Goal: Task Accomplishment & Management: Manage account settings

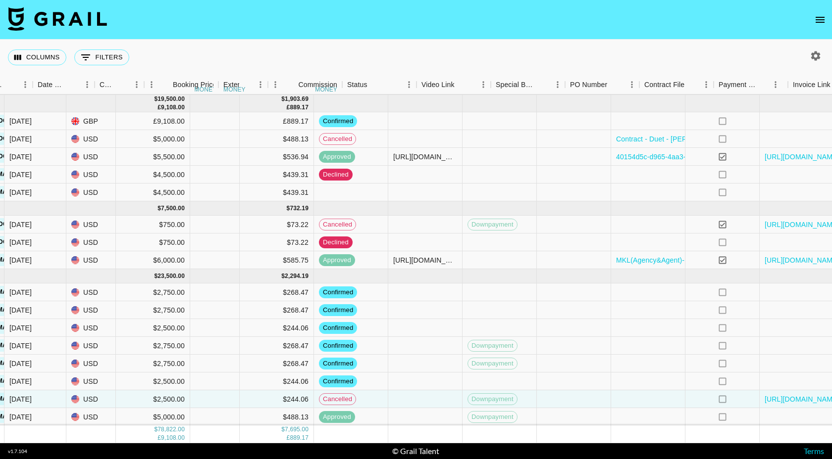
scroll to position [139, 465]
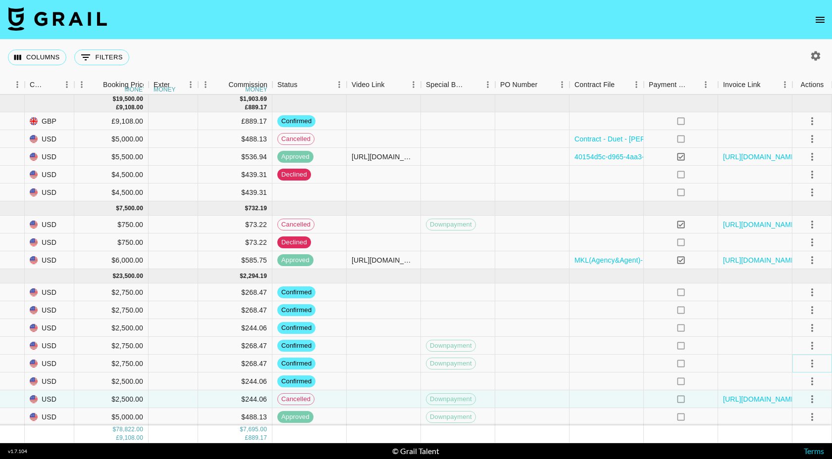
click at [809, 365] on icon "select merge strategy" at bounding box center [812, 364] width 12 height 12
click at [787, 326] on li "Cancel" at bounding box center [799, 325] width 64 height 18
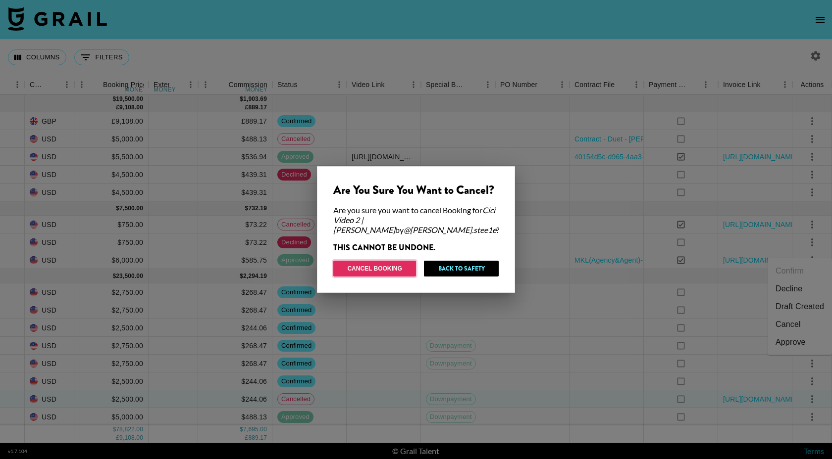
click at [393, 265] on button "Cancel Booking" at bounding box center [374, 269] width 83 height 16
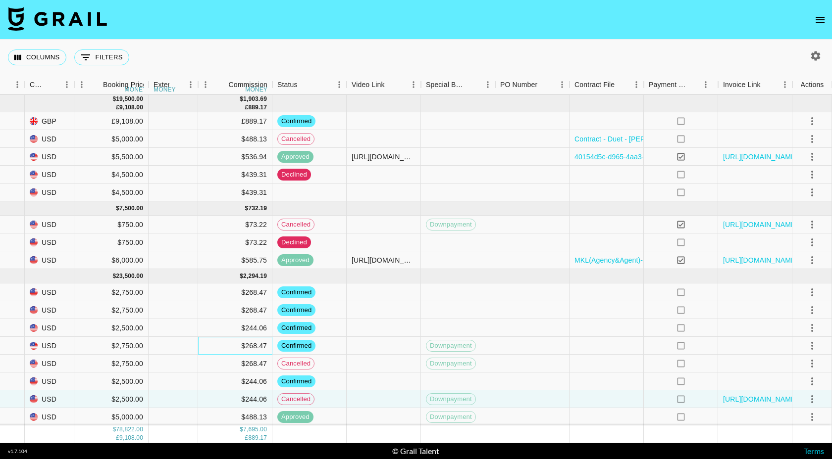
click at [247, 345] on div "$268.47" at bounding box center [235, 346] width 74 height 18
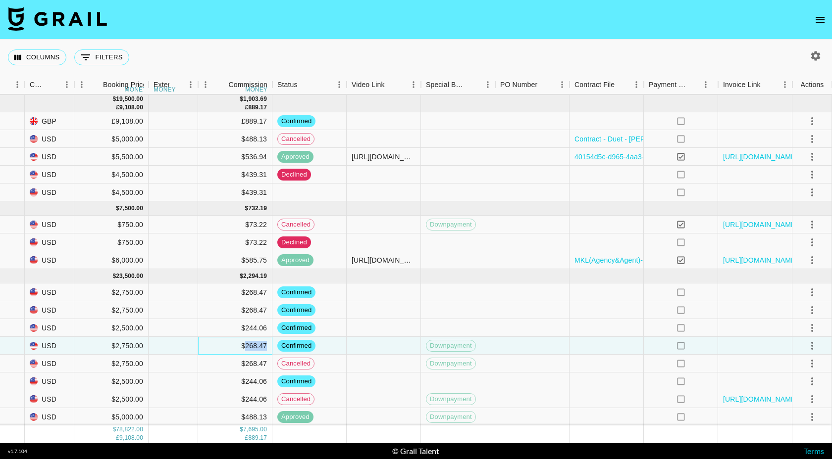
click at [247, 345] on div "$268.47" at bounding box center [235, 346] width 74 height 18
click at [128, 345] on div "$2,750.00" at bounding box center [111, 346] width 74 height 18
type input "2"
type input "5500"
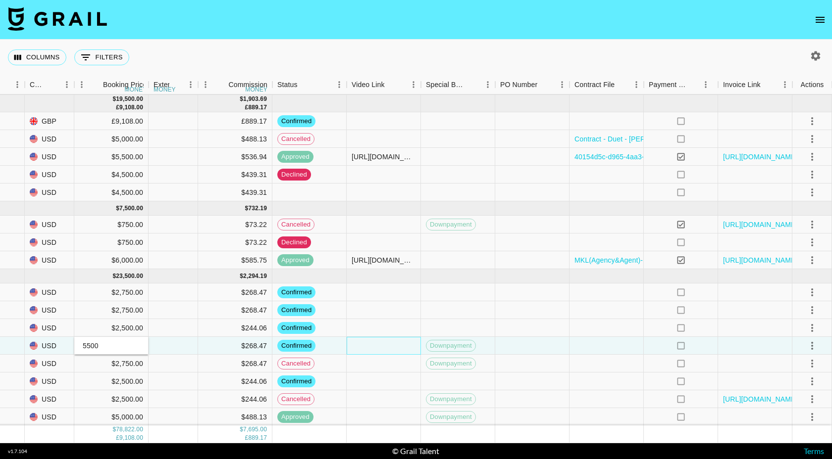
click at [378, 344] on div at bounding box center [384, 346] width 74 height 18
click at [807, 293] on icon "select merge strategy" at bounding box center [812, 293] width 12 height 12
click at [783, 364] on li "Cancel" at bounding box center [799, 367] width 64 height 18
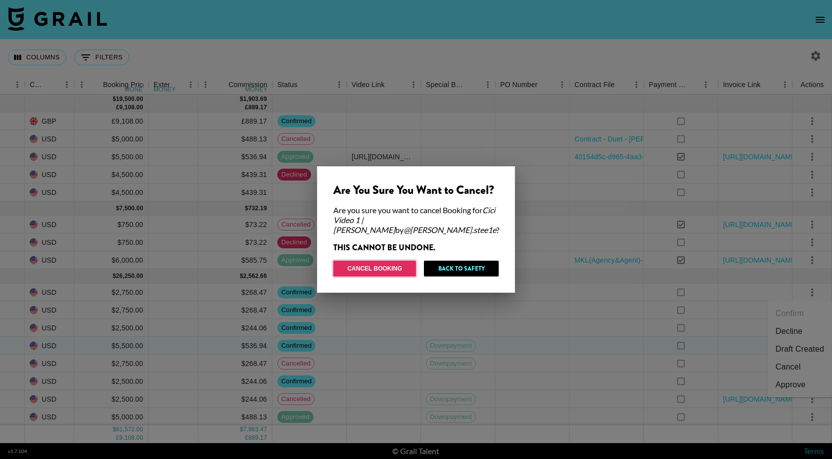
click at [357, 261] on button "Cancel Booking" at bounding box center [374, 269] width 83 height 16
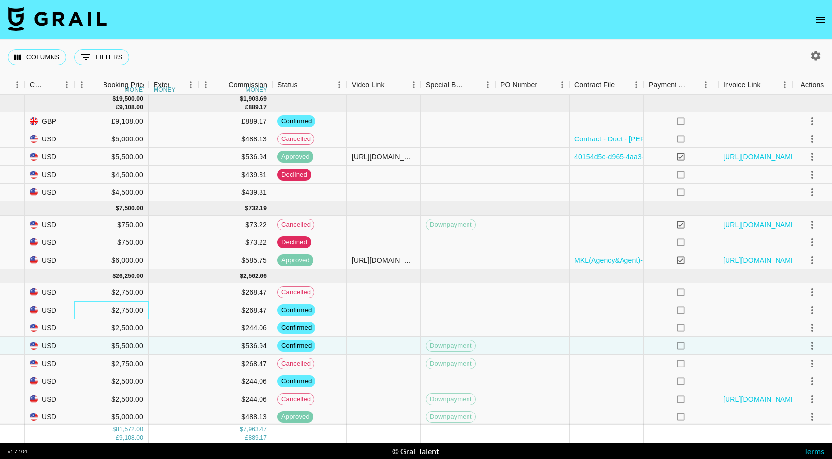
click at [127, 309] on div "$2,750.00" at bounding box center [111, 311] width 74 height 18
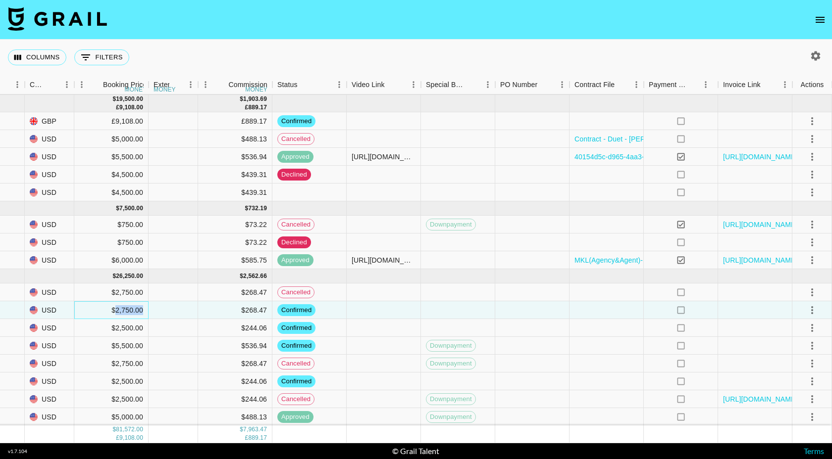
click at [127, 309] on div "$2,750.00" at bounding box center [111, 311] width 74 height 18
type input "2"
type input "5500"
click at [385, 336] on div at bounding box center [384, 328] width 74 height 18
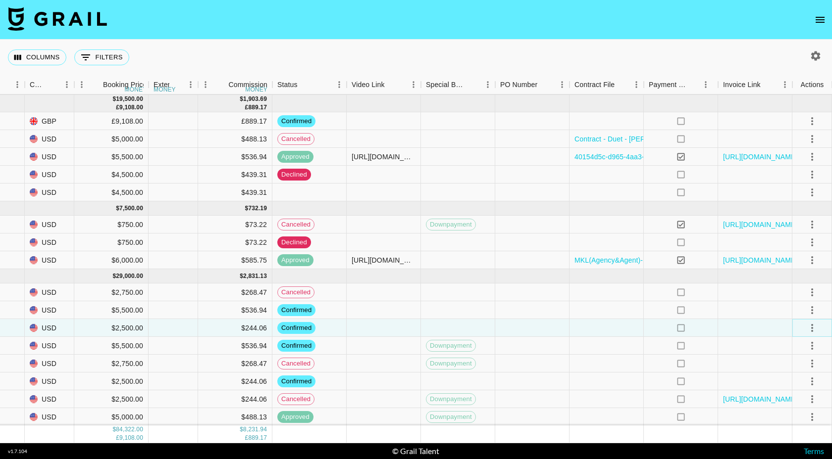
click at [810, 326] on icon "select merge strategy" at bounding box center [812, 328] width 12 height 12
click at [784, 408] on li "Cancel" at bounding box center [799, 403] width 64 height 18
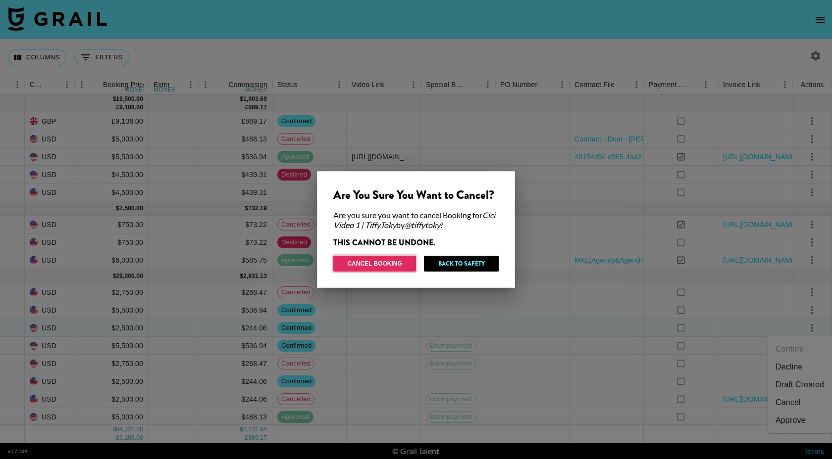
click at [392, 264] on button "Cancel Booking" at bounding box center [374, 264] width 83 height 16
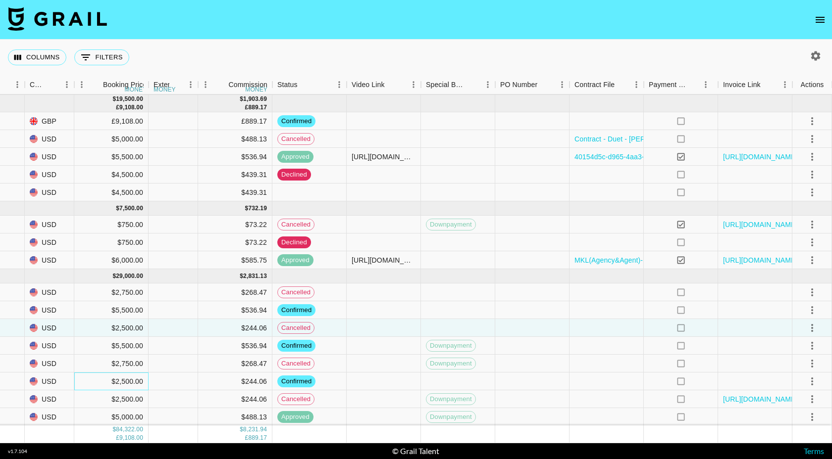
click at [123, 382] on div "$2,500.00" at bounding box center [111, 382] width 74 height 18
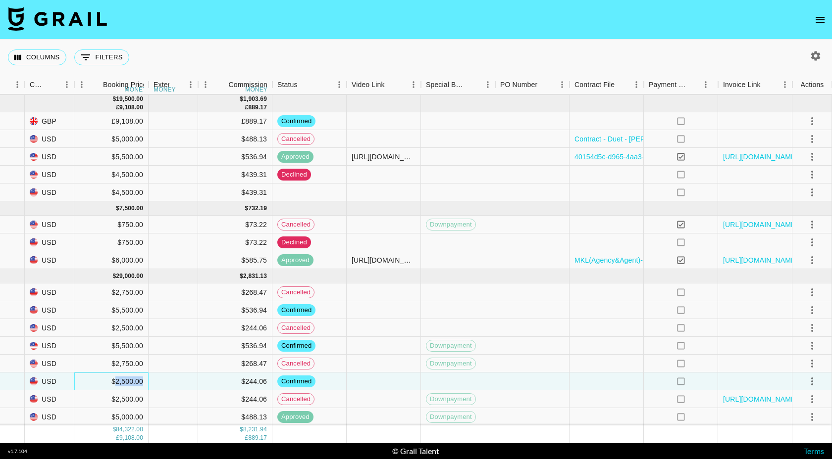
click at [123, 382] on div "$2,500.00" at bounding box center [111, 382] width 74 height 18
type input "2"
type input "5000"
click at [410, 377] on div at bounding box center [384, 382] width 74 height 18
click at [810, 291] on icon "select merge strategy" at bounding box center [812, 293] width 12 height 12
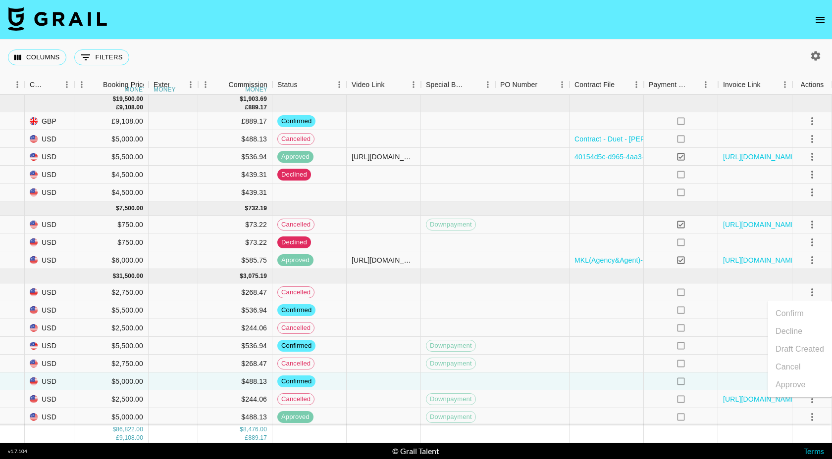
drag, startPoint x: 772, startPoint y: 330, endPoint x: 711, endPoint y: 319, distance: 62.4
click at [760, 328] on body "Columns 0 Filters + Booking Month Due Airtable ID Talent Client [PERSON_NAME] D…" at bounding box center [416, 229] width 832 height 459
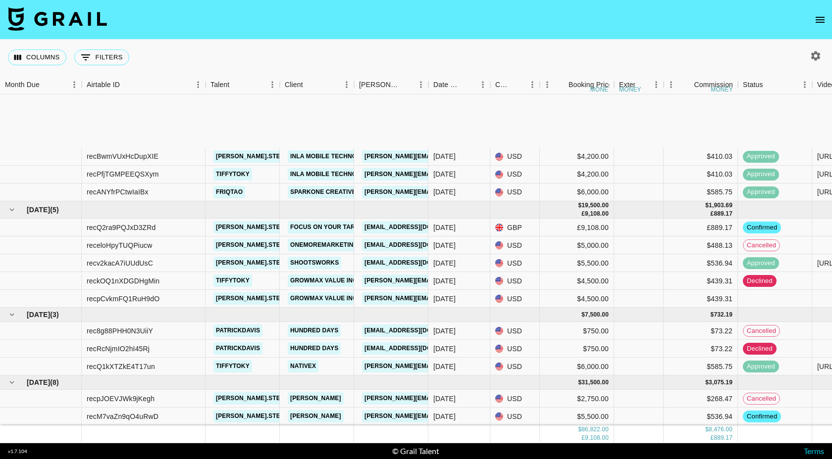
scroll to position [139, 0]
